Goal: Task Accomplishment & Management: Manage account settings

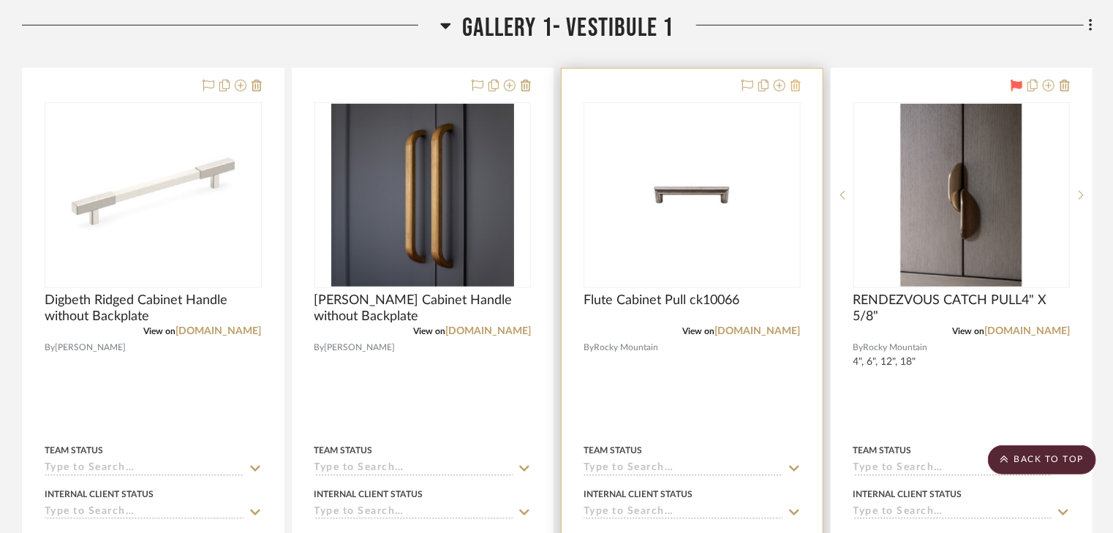
click at [795, 85] on icon at bounding box center [796, 86] width 10 height 12
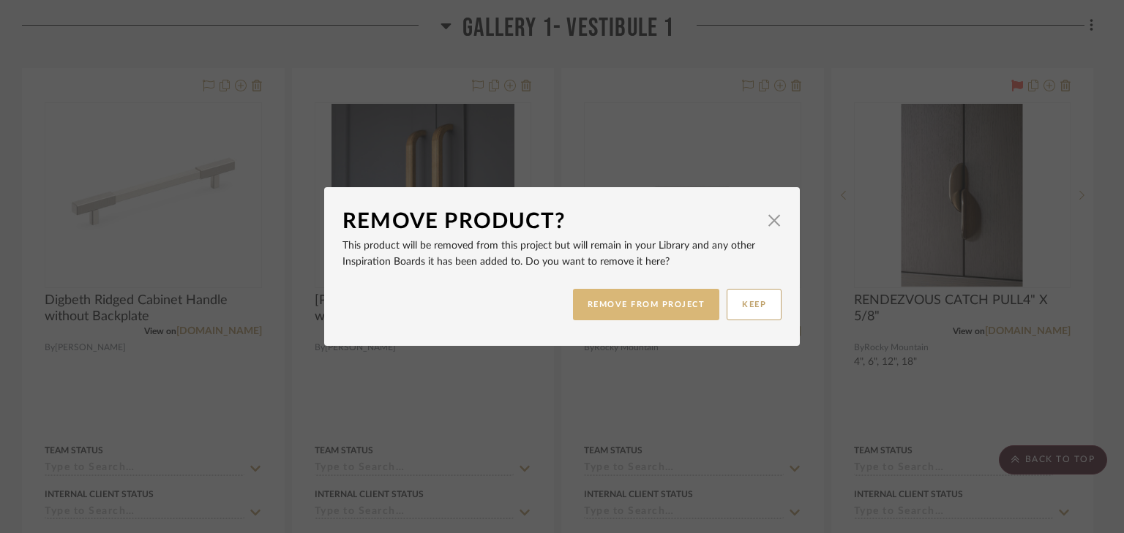
click at [683, 298] on button "REMOVE FROM PROJECT" at bounding box center [646, 304] width 147 height 31
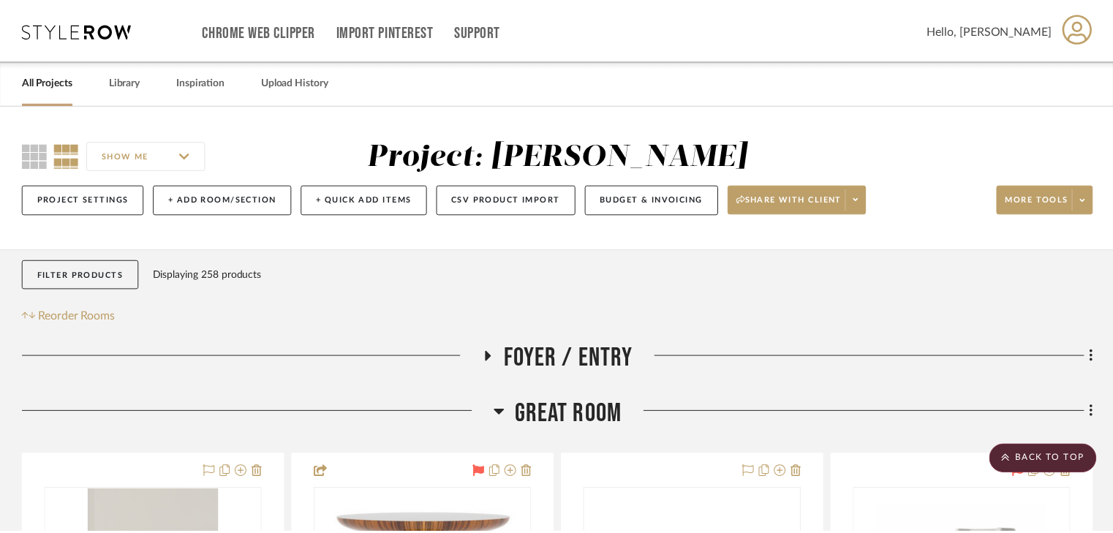
scroll to position [3277, 0]
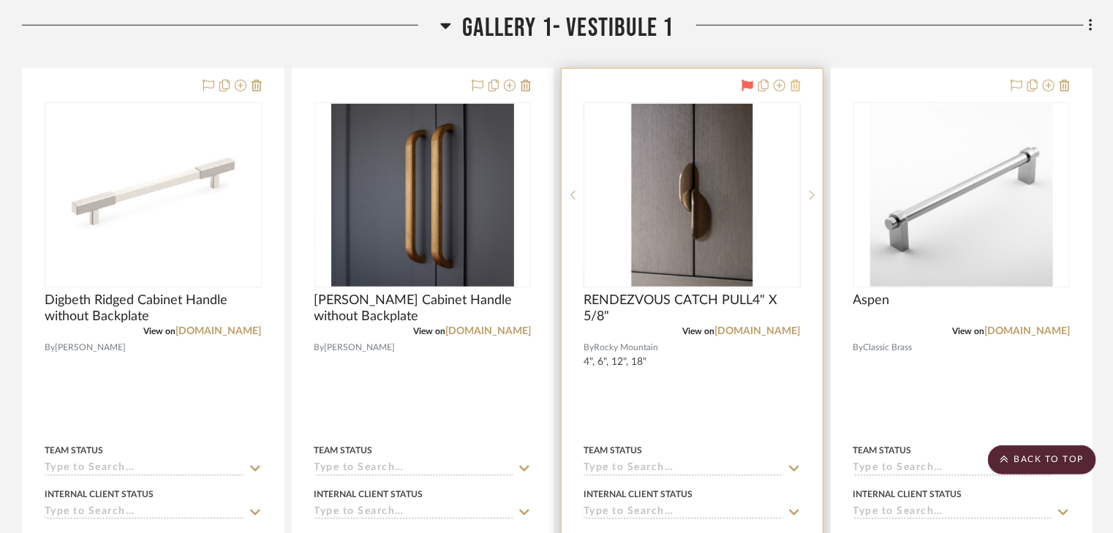
click at [794, 87] on icon at bounding box center [796, 86] width 10 height 12
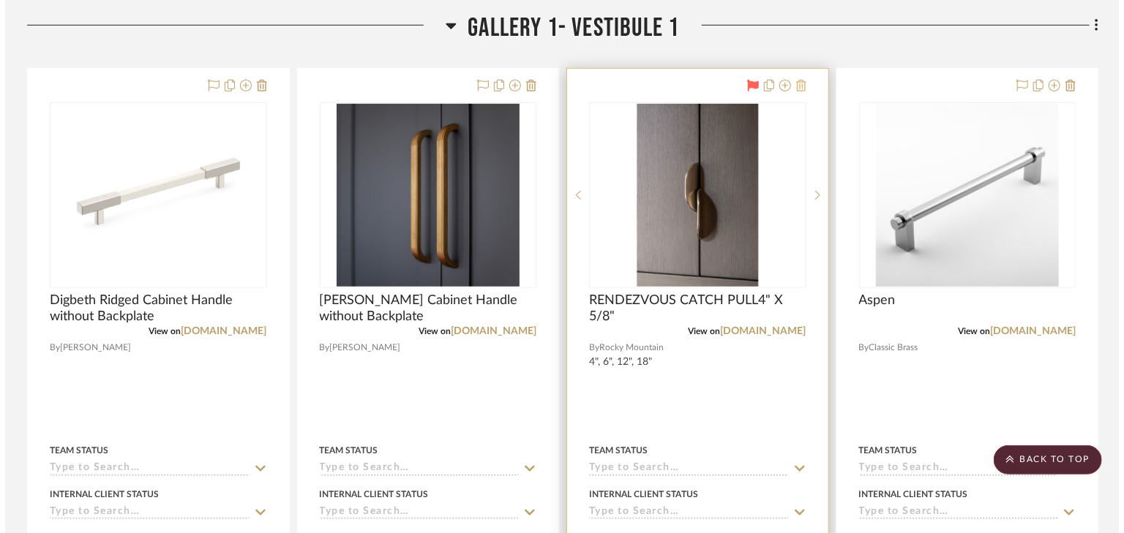
scroll to position [0, 0]
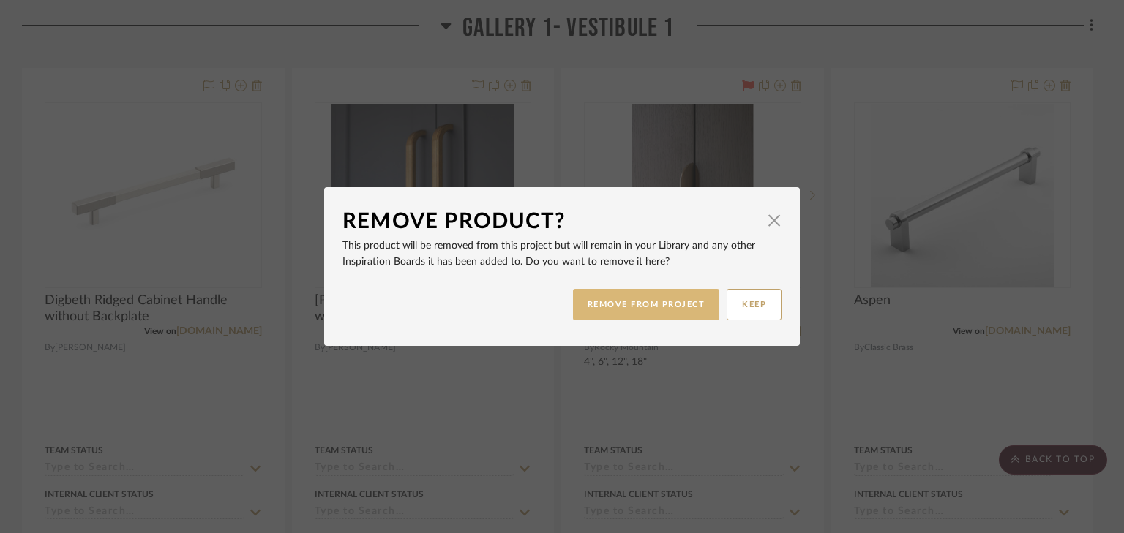
click at [653, 304] on button "REMOVE FROM PROJECT" at bounding box center [646, 304] width 147 height 31
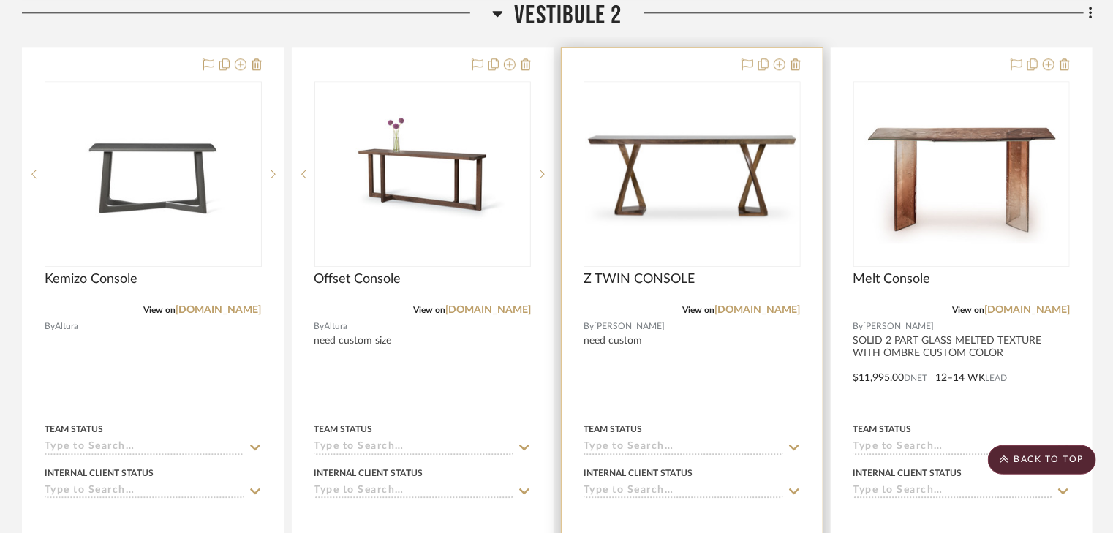
scroll to position [4565, 0]
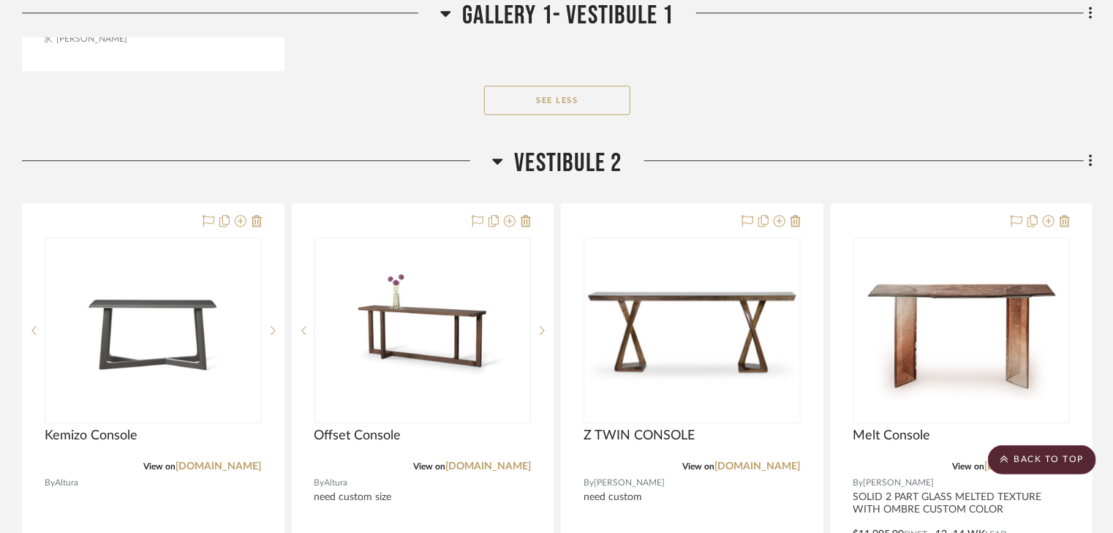
click at [498, 165] on icon at bounding box center [497, 161] width 11 height 18
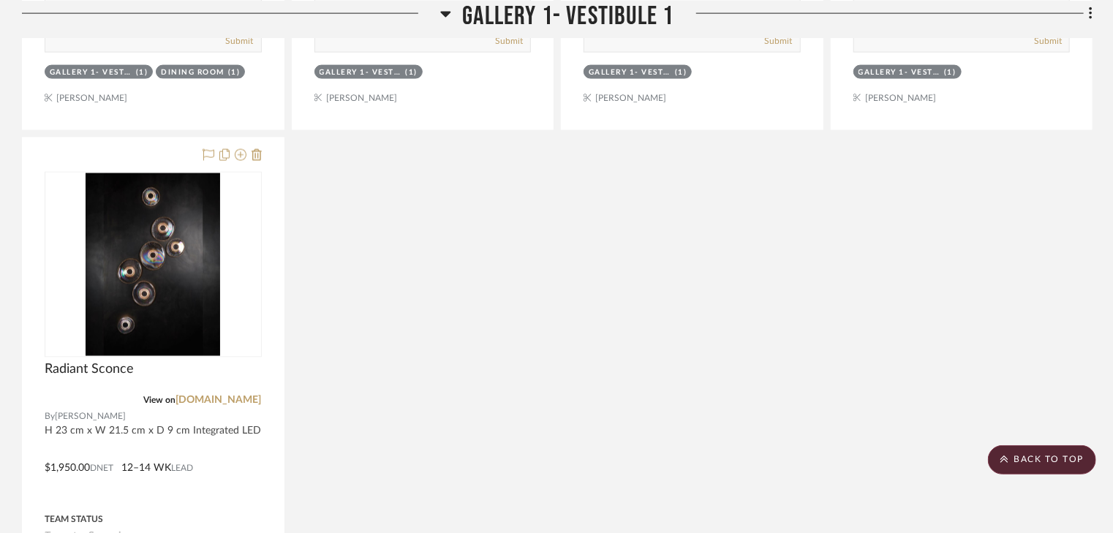
scroll to position [3921, 0]
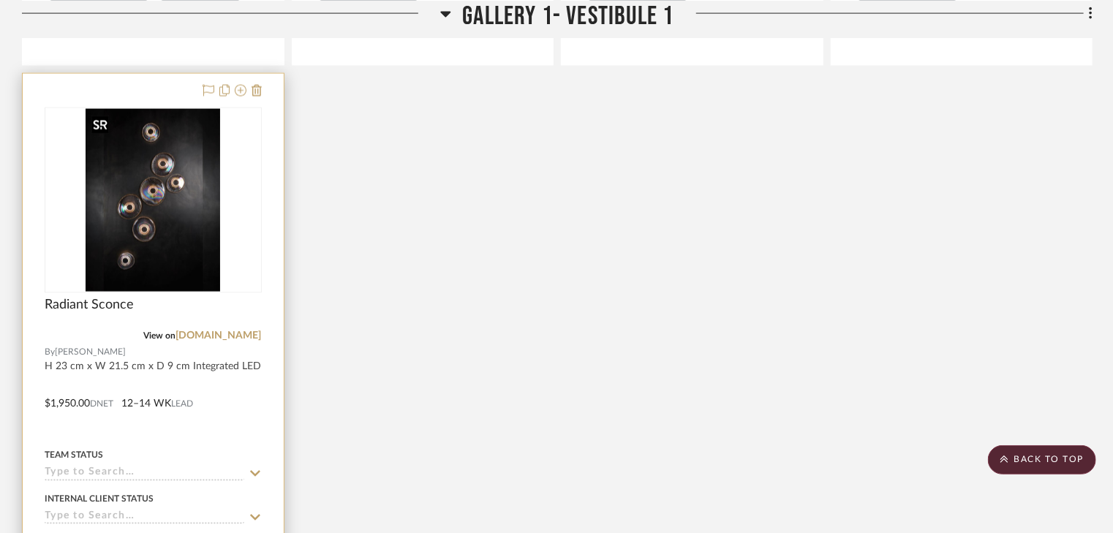
click at [126, 185] on img "0" at bounding box center [153, 200] width 135 height 183
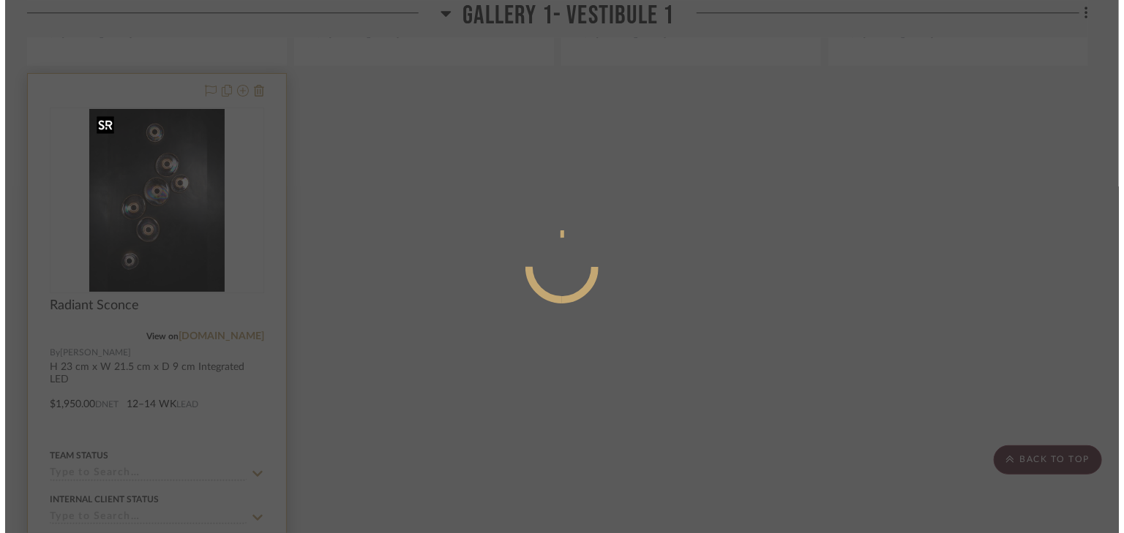
scroll to position [0, 0]
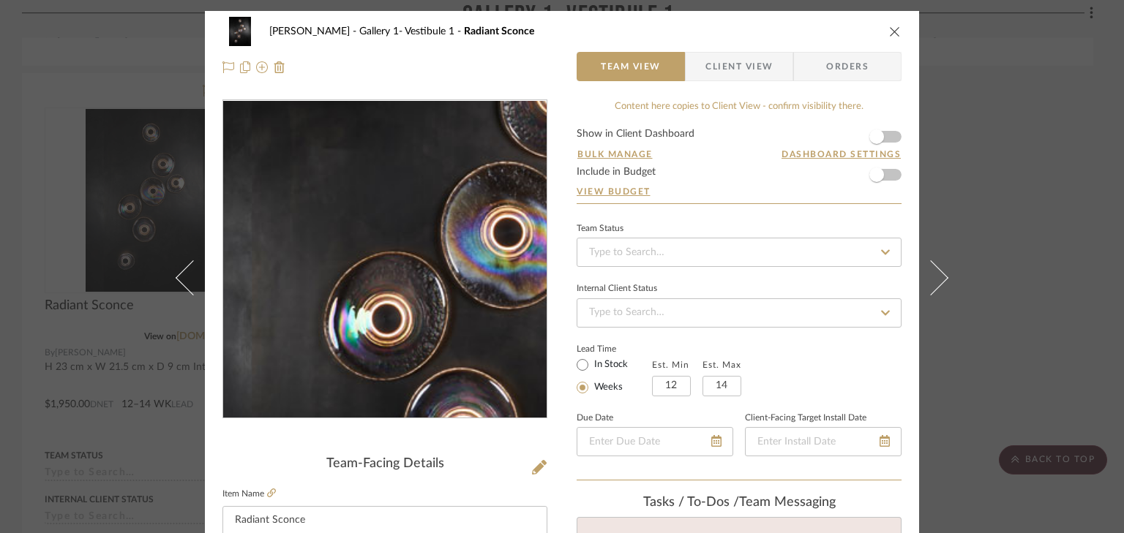
click at [339, 252] on img "0" at bounding box center [385, 260] width 234 height 318
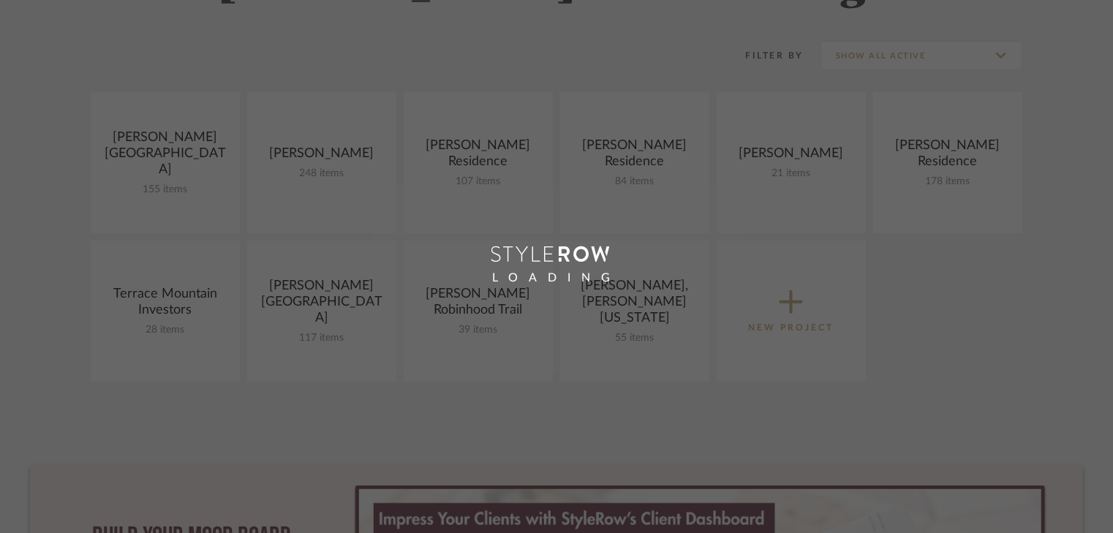
scroll to position [234, 0]
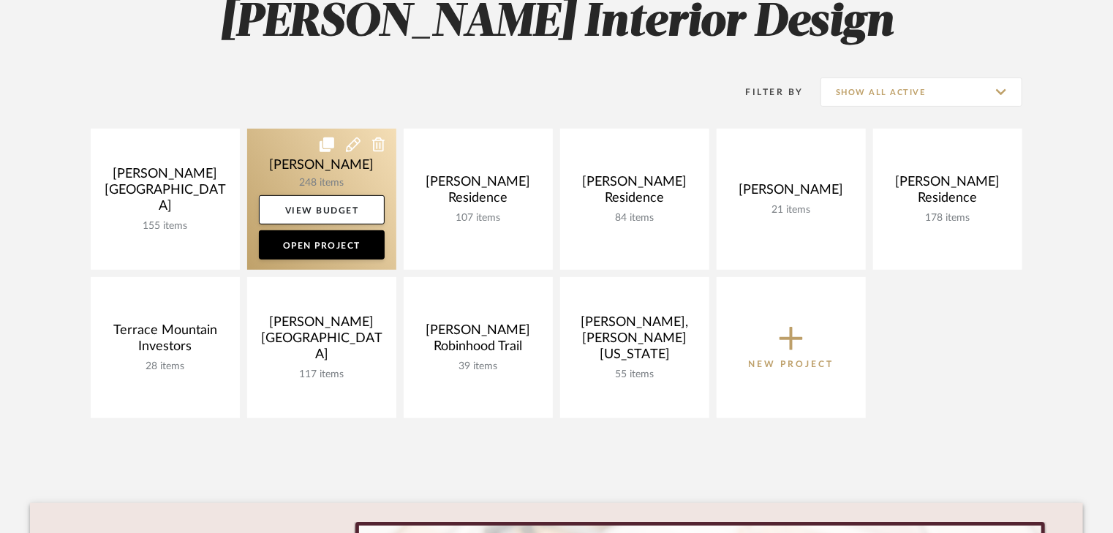
click at [342, 179] on link at bounding box center [321, 199] width 149 height 141
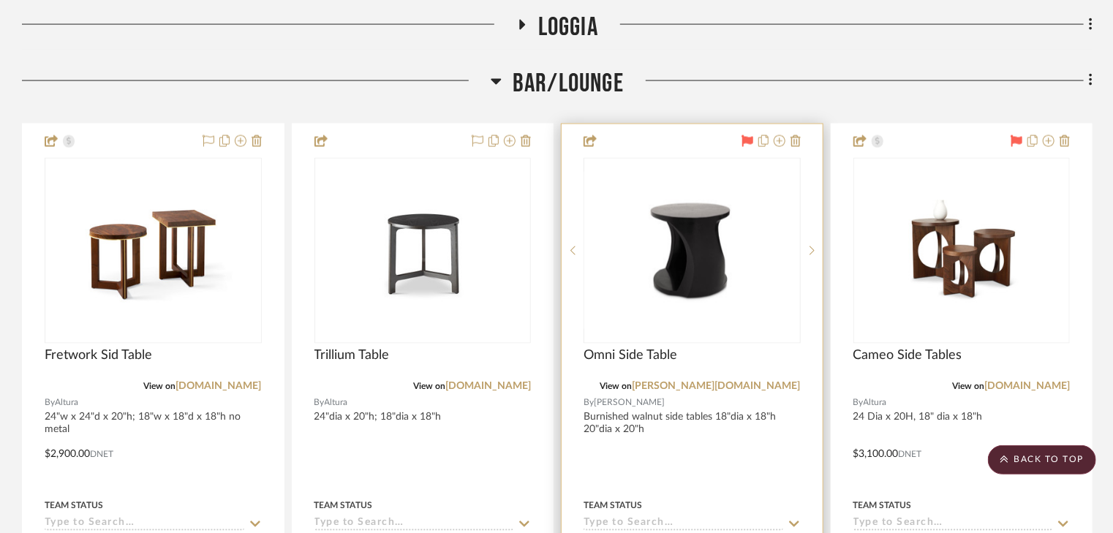
scroll to position [1229, 0]
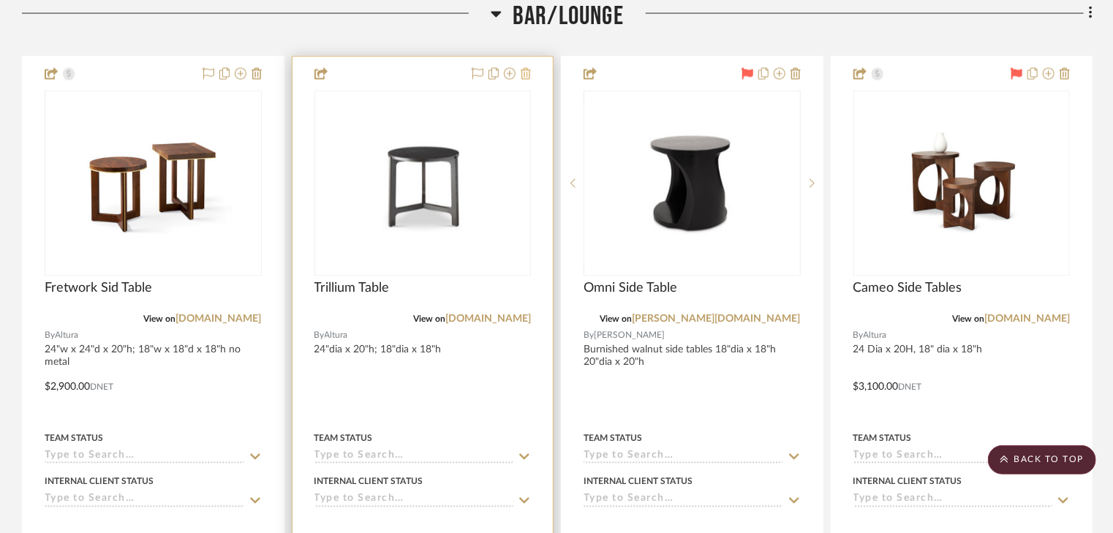
click at [527, 73] on icon at bounding box center [526, 74] width 10 height 12
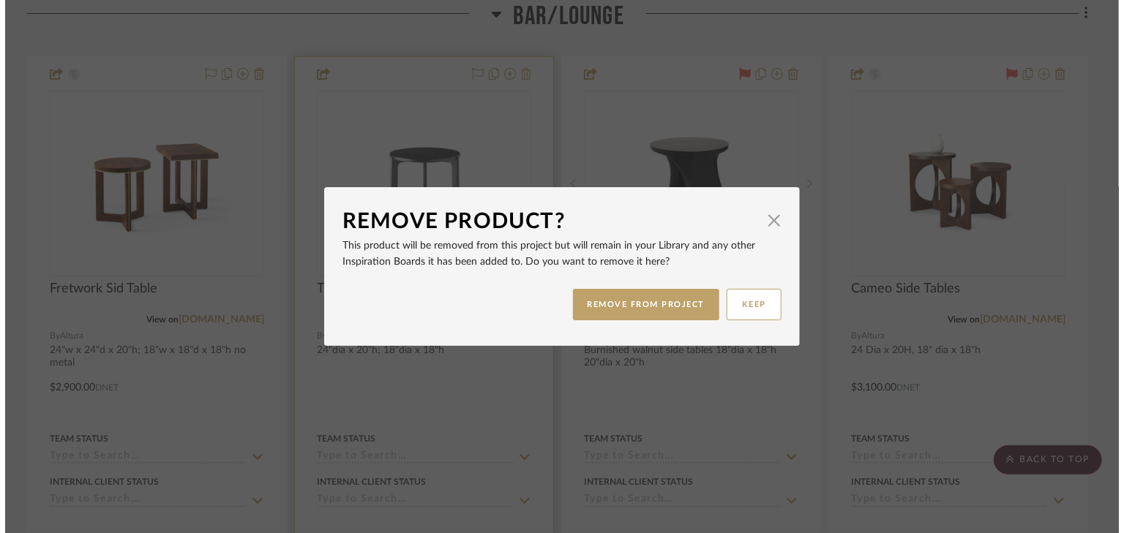
scroll to position [0, 0]
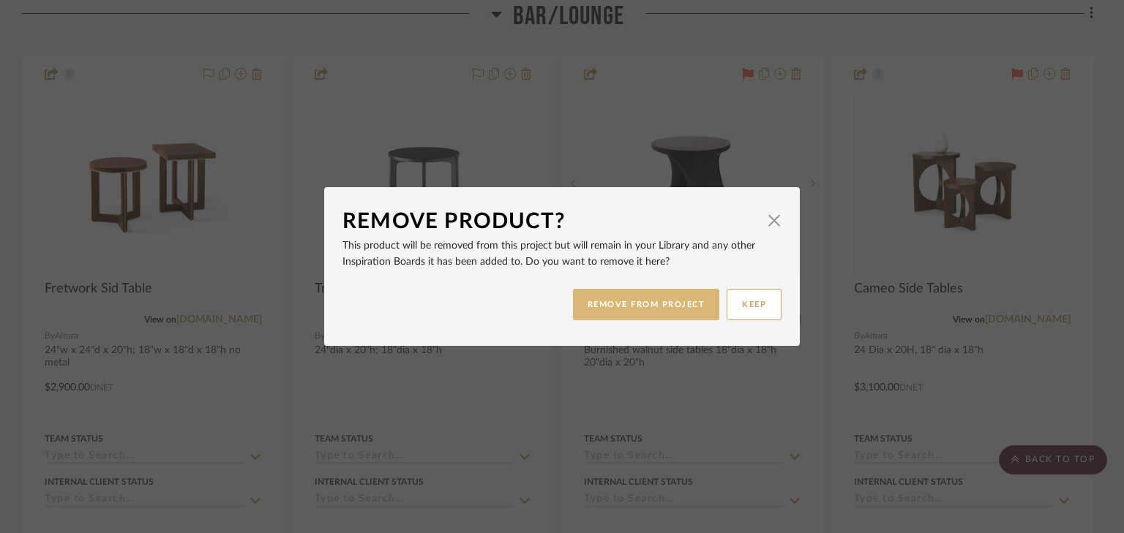
click at [615, 315] on button "REMOVE FROM PROJECT" at bounding box center [646, 304] width 147 height 31
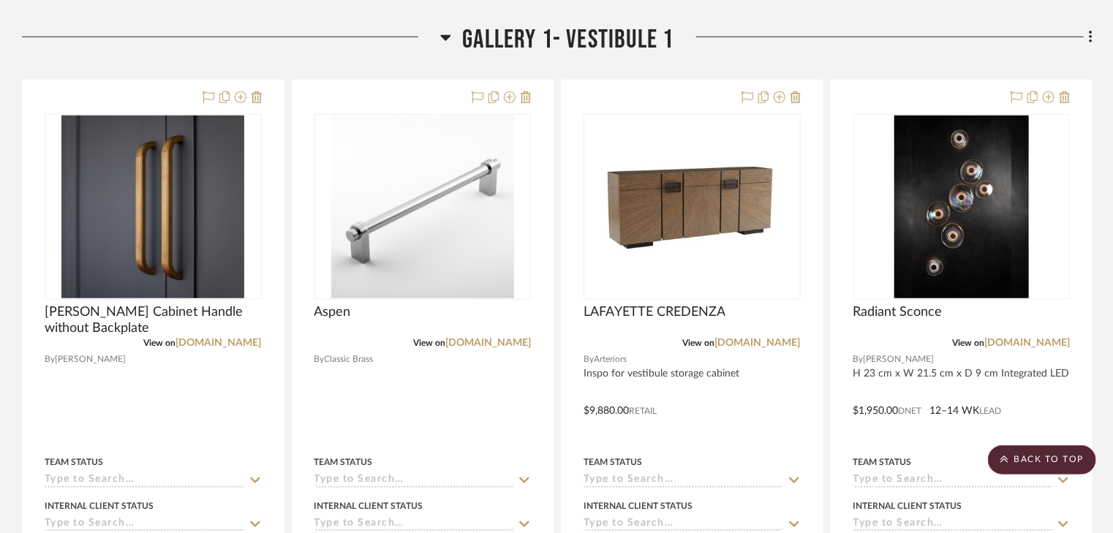
scroll to position [3277, 0]
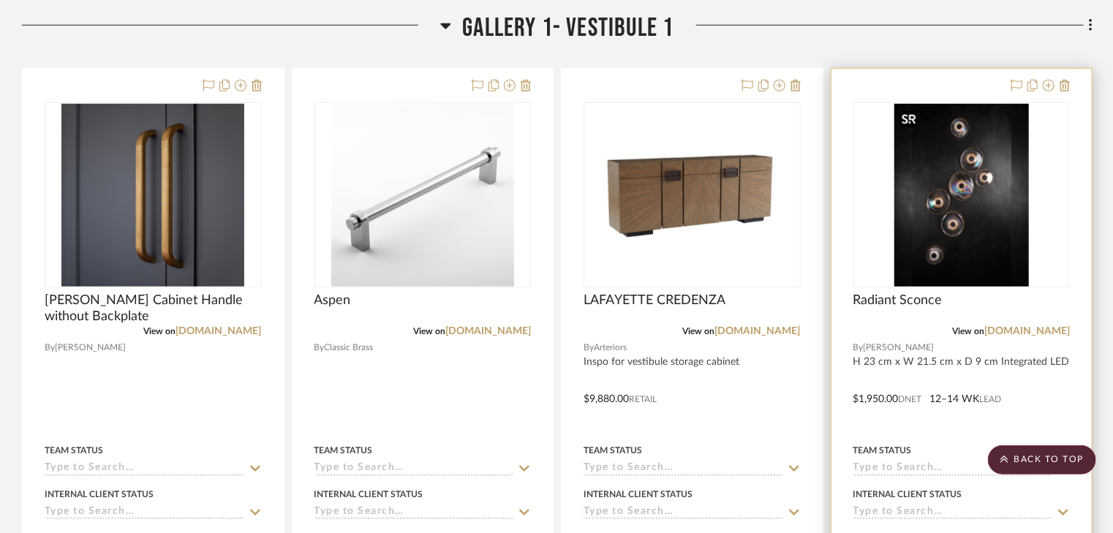
click at [974, 212] on img "0" at bounding box center [962, 195] width 135 height 183
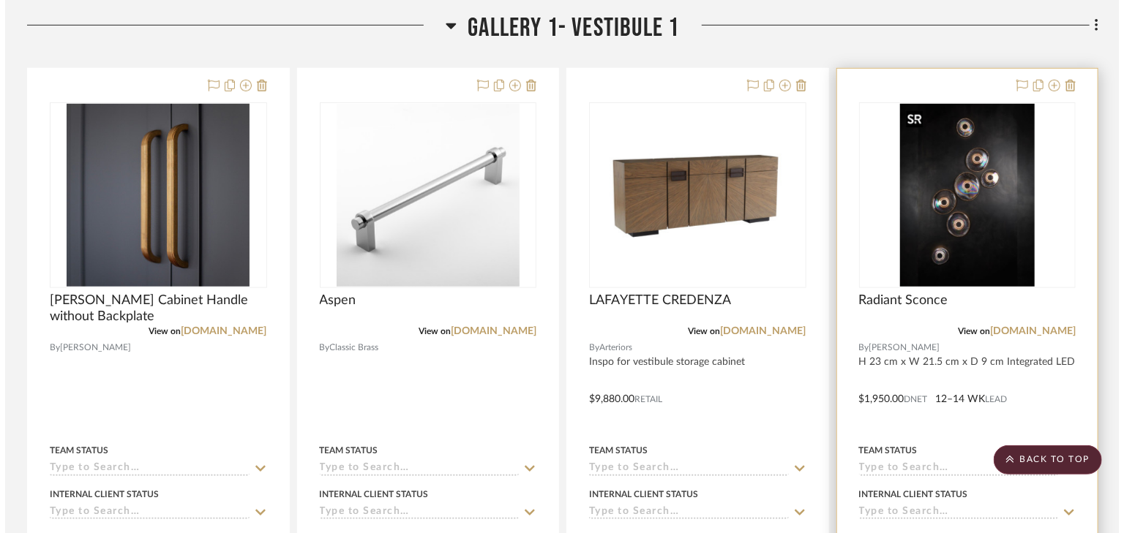
scroll to position [0, 0]
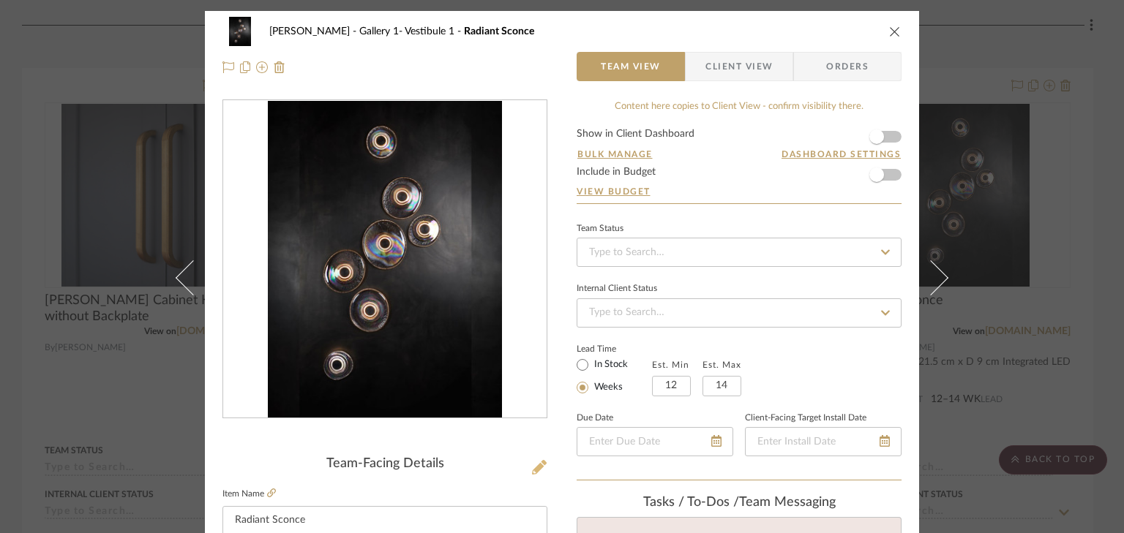
click at [536, 468] on icon at bounding box center [539, 467] width 15 height 15
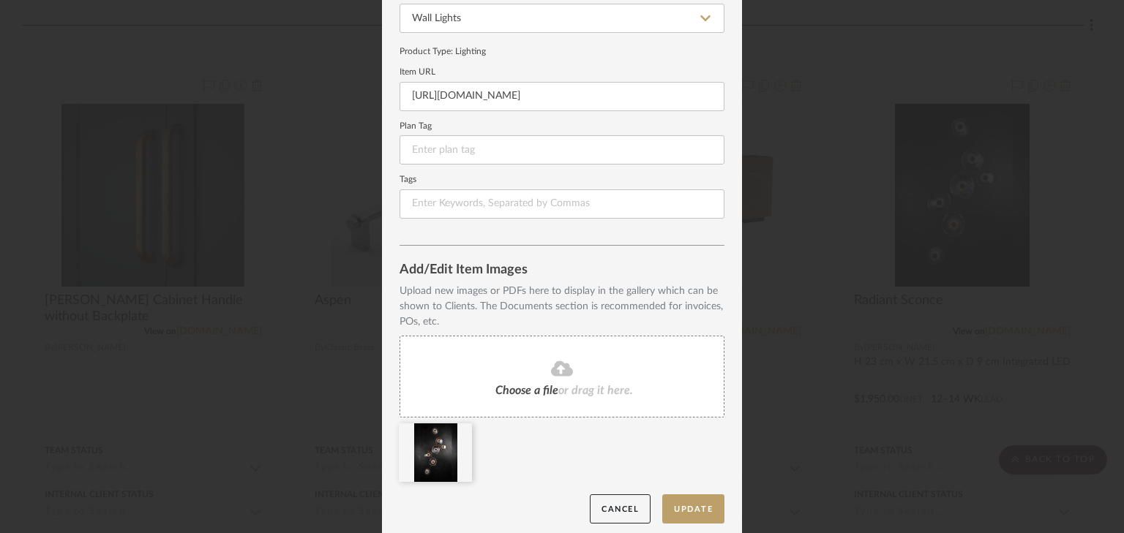
scroll to position [164, 0]
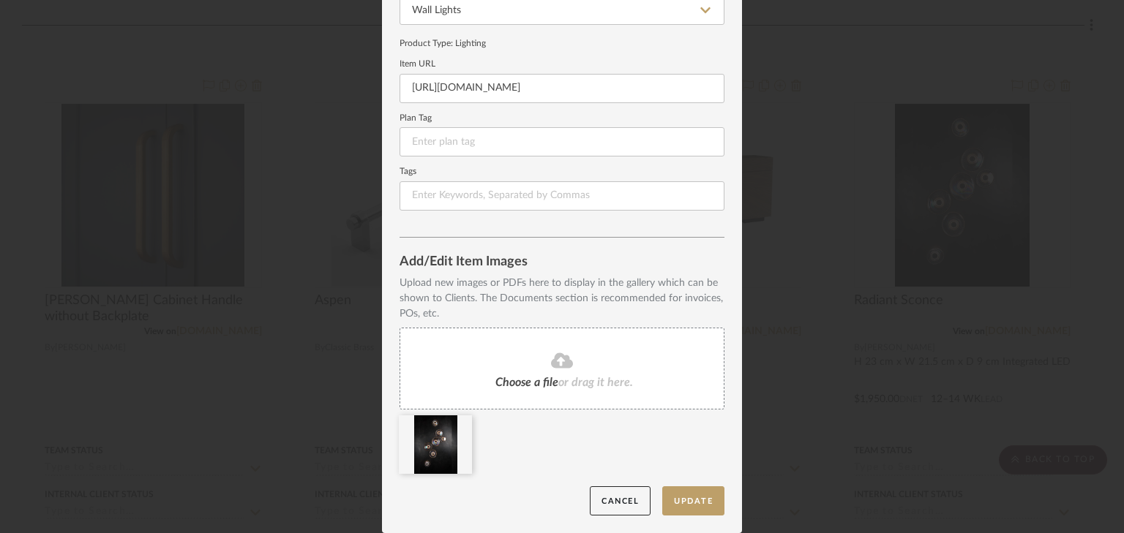
click at [551, 363] on icon at bounding box center [562, 360] width 22 height 15
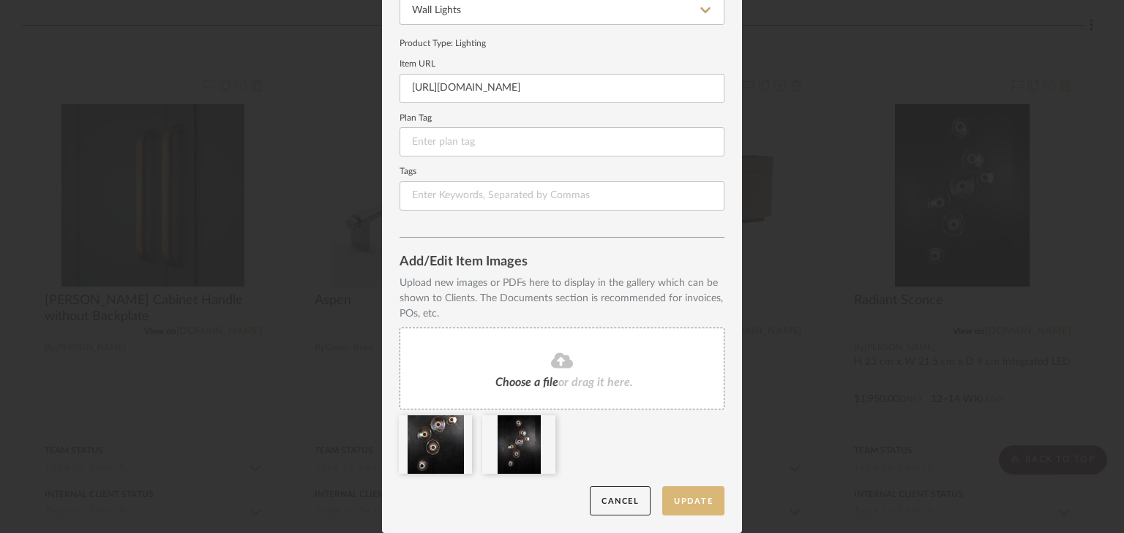
click at [692, 499] on button "Update" at bounding box center [693, 501] width 62 height 30
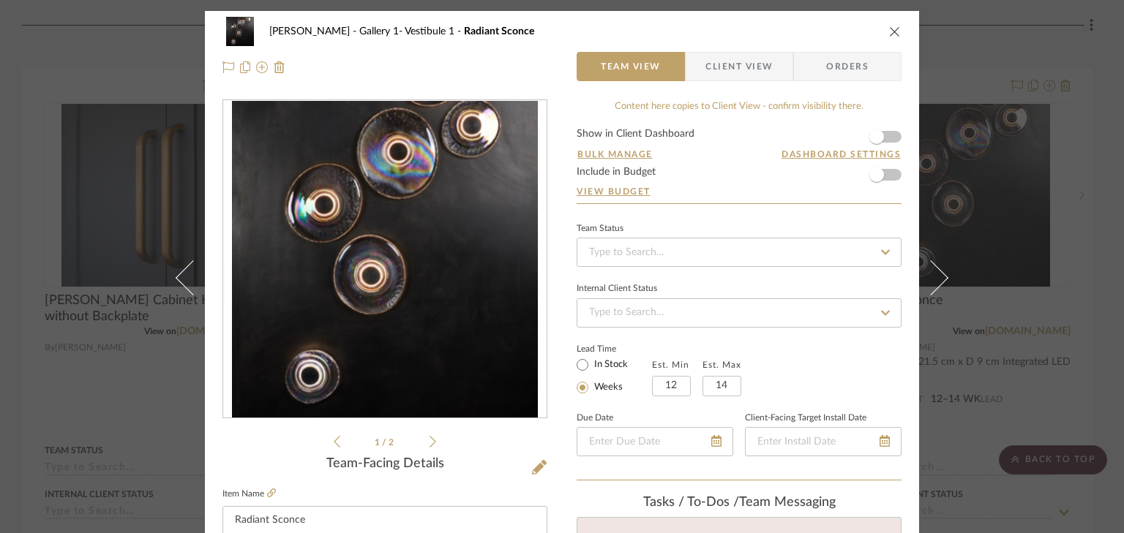
click at [889, 34] on icon "close" at bounding box center [895, 32] width 12 height 12
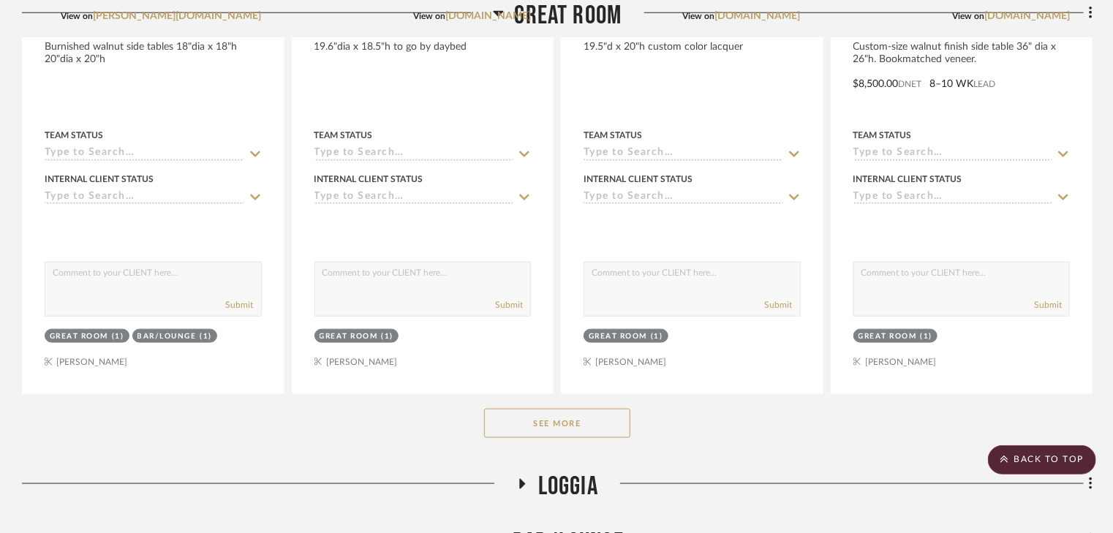
scroll to position [468, 0]
